Goal: Information Seeking & Learning: Learn about a topic

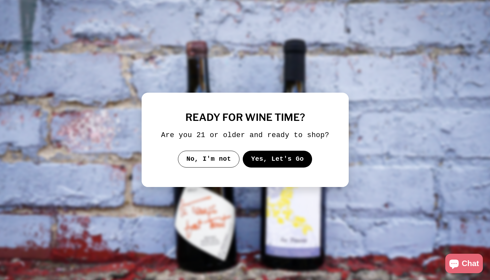
click at [263, 166] on button "Yes, Let's Go" at bounding box center [278, 159] width 70 height 17
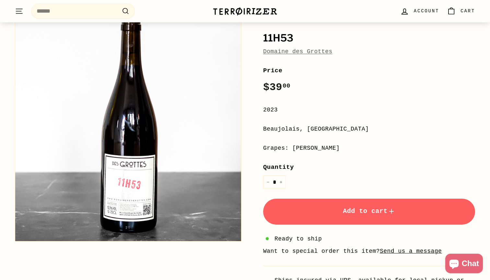
scroll to position [54, 0]
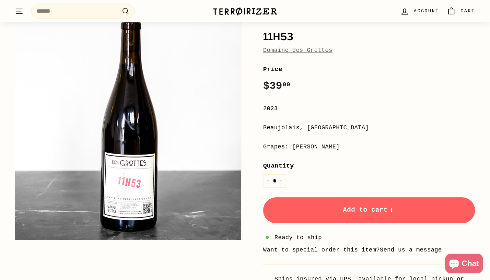
click at [274, 48] on link "Domaine des Grottes" at bounding box center [297, 50] width 69 height 6
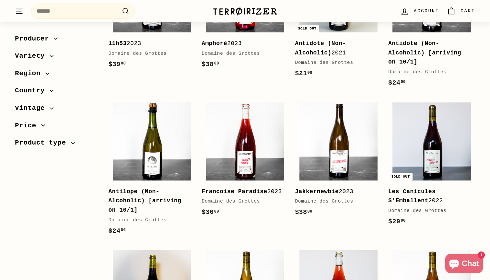
scroll to position [184, 0]
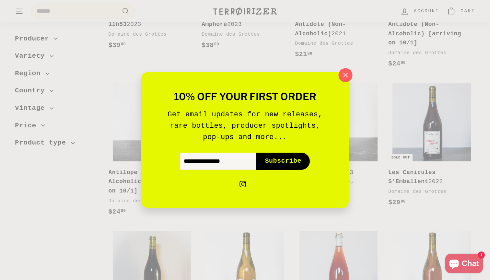
click at [346, 71] on icon "button" at bounding box center [346, 75] width 10 height 10
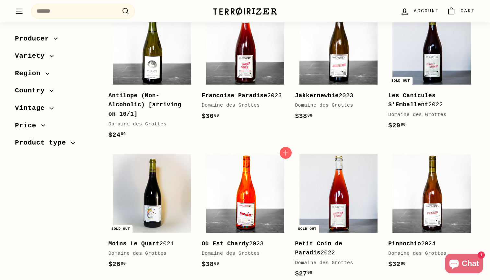
scroll to position [247, 0]
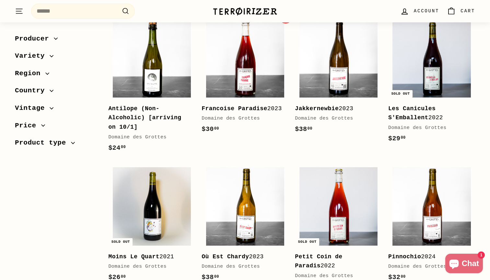
click at [231, 110] on b "Francoise Paradise" at bounding box center [235, 108] width 66 height 6
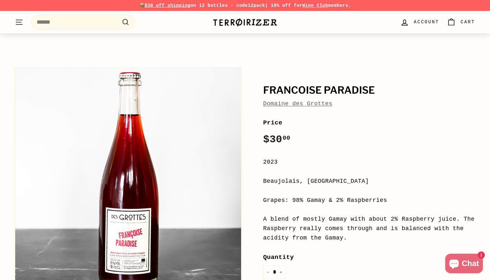
scroll to position [53, 0]
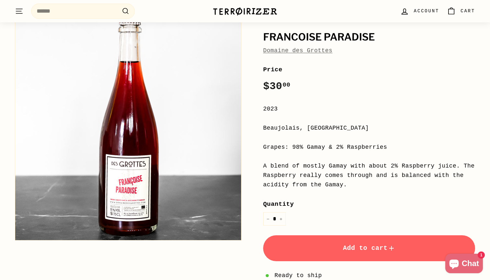
click at [342, 174] on div "A blend of mostly Gamay with about 2% Raspberry juice. The Raspberry really com…" at bounding box center [369, 176] width 212 height 28
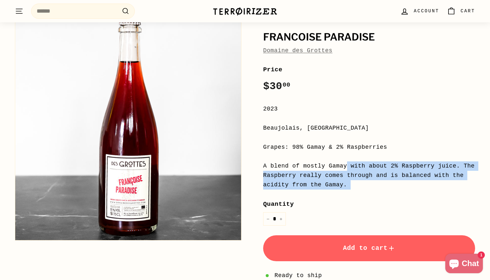
click at [342, 174] on div "A blend of mostly Gamay with about 2% Raspberry juice. The Raspberry really com…" at bounding box center [369, 176] width 212 height 28
copy div "A blend of mostly Gamay with about 2% Raspberry juice. The Raspberry really com…"
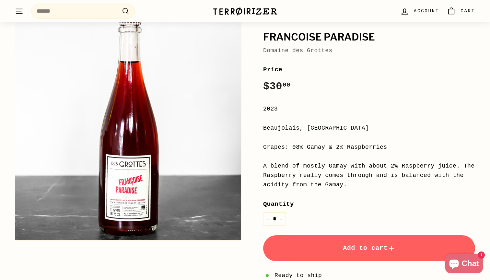
click at [269, 125] on div "Beaujolais, France" at bounding box center [369, 128] width 212 height 9
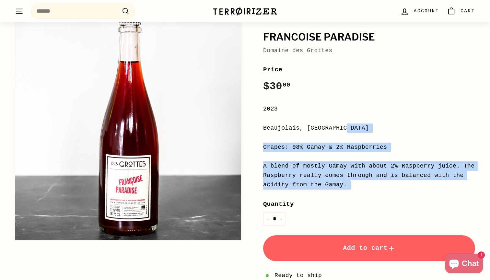
drag, startPoint x: 269, startPoint y: 125, endPoint x: 373, endPoint y: 187, distance: 120.9
click at [373, 187] on div "Price Regular price $30 00 $30.00 / 2023 Beaujolais, France Grapes: 98% Gamay &…" at bounding box center [369, 203] width 212 height 276
copy div "Beaujolais, France Grapes: 98% Gamay & 2% Raspberries A blend of mostly Gamay w…"
click at [374, 179] on div "A blend of mostly Gamay with about 2% Raspberry juice. The Raspberry really com…" at bounding box center [369, 176] width 212 height 28
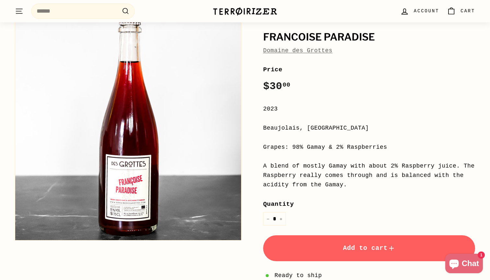
click at [297, 36] on h1 "Francoise Paradise" at bounding box center [369, 37] width 212 height 11
drag, startPoint x: 297, startPoint y: 36, endPoint x: 341, endPoint y: 36, distance: 44.1
click at [341, 36] on h1 "Francoise Paradise" at bounding box center [369, 37] width 212 height 11
copy h1 "Francoise Paradise"
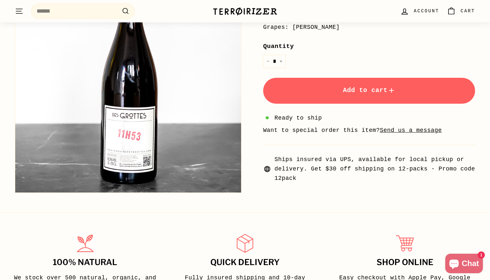
scroll to position [135, 0]
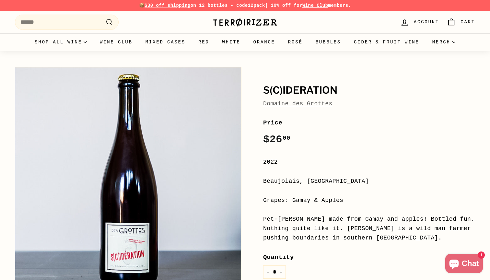
click at [269, 102] on link "Domaine des Grottes" at bounding box center [297, 104] width 69 height 6
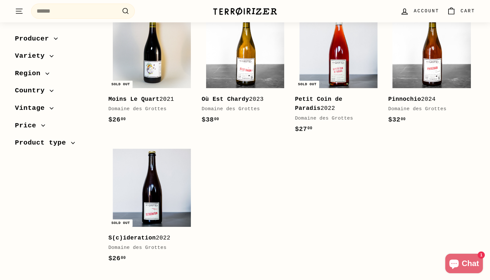
scroll to position [415, 0]
